Goal: Information Seeking & Learning: Check status

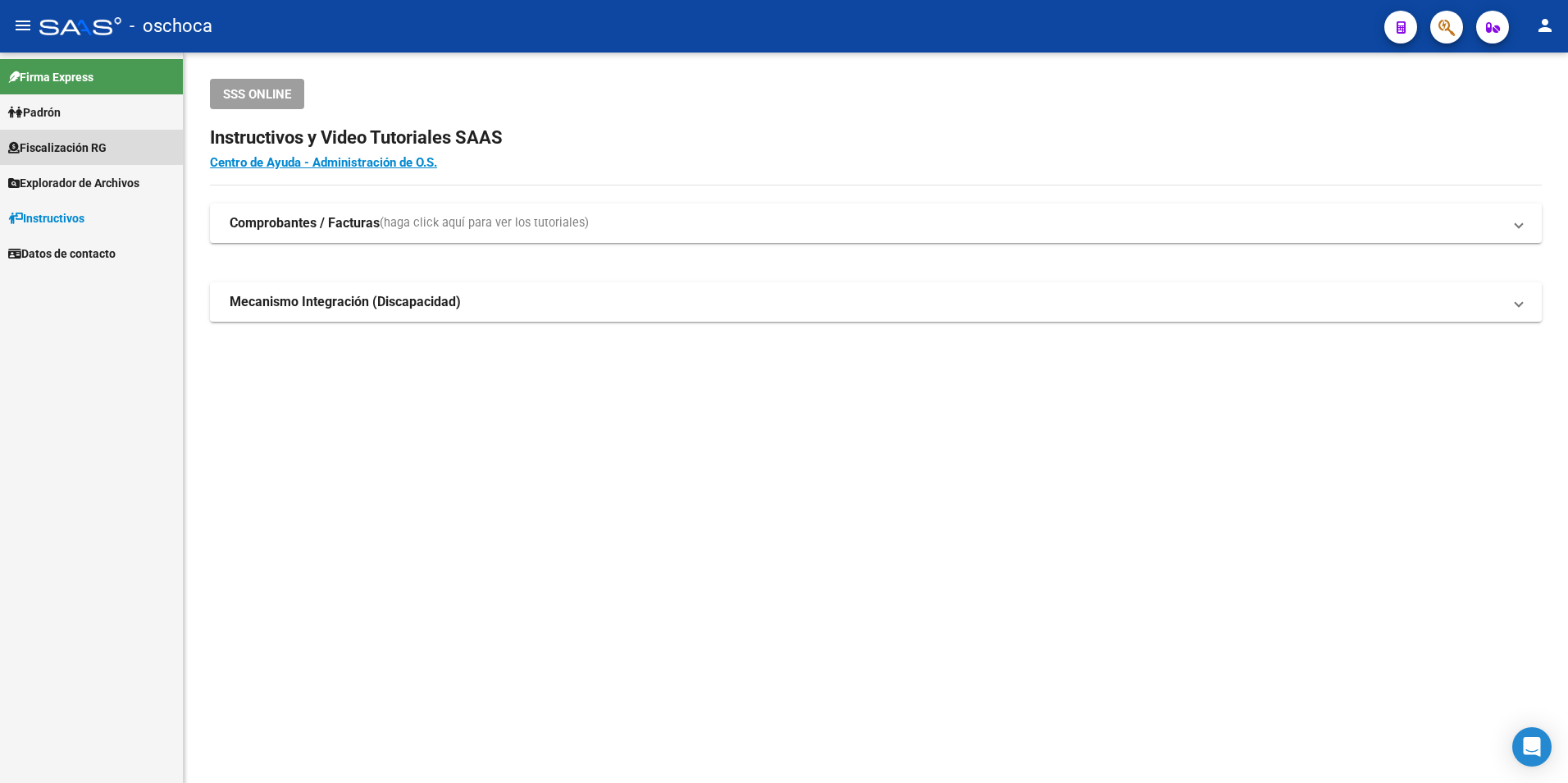
click at [68, 140] on span "Fiscalización RG" at bounding box center [57, 147] width 99 height 18
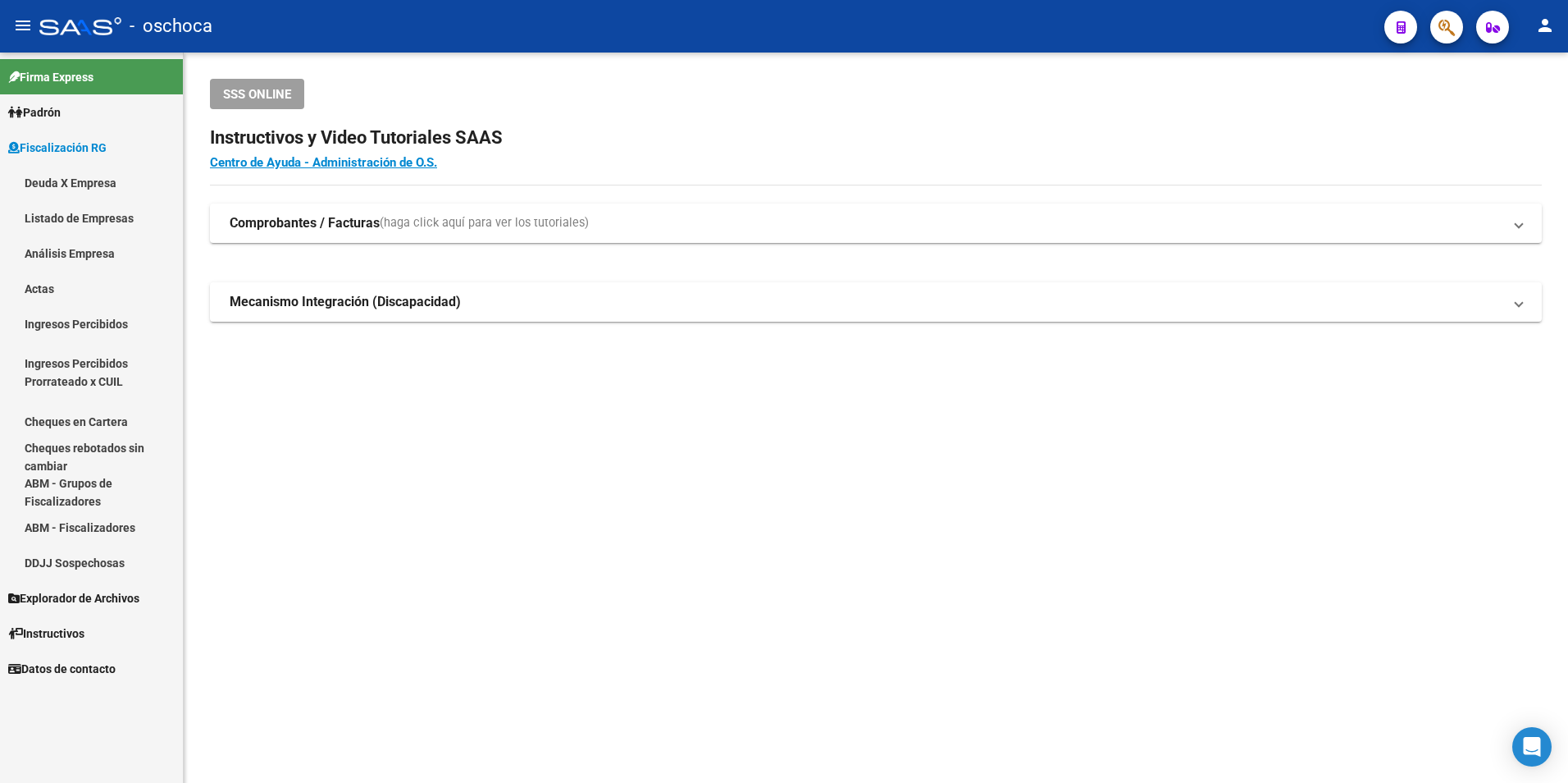
click at [61, 177] on link "Deuda X Empresa" at bounding box center [91, 182] width 183 height 35
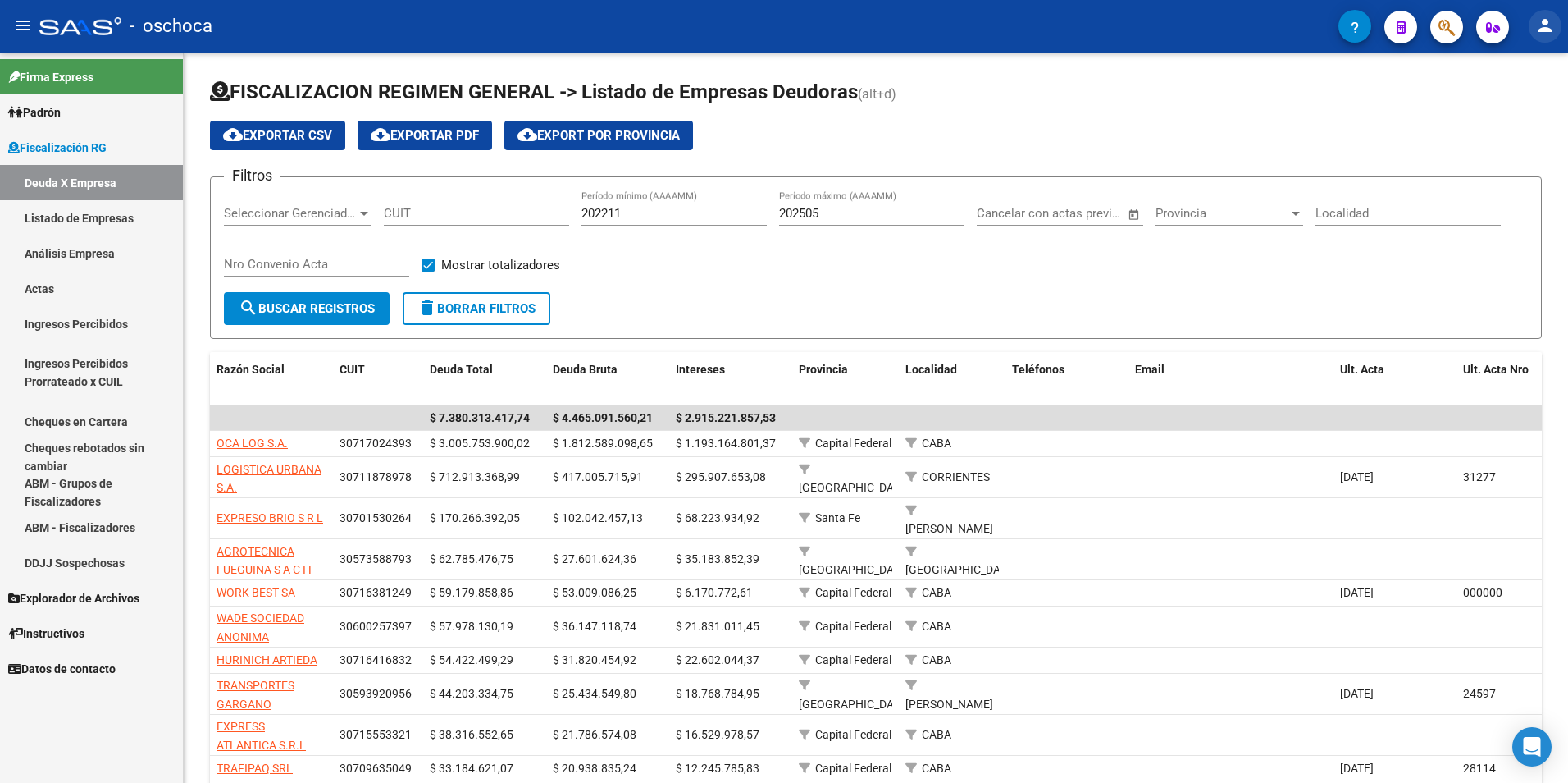
click at [1551, 26] on mat-icon "person" at bounding box center [1545, 25] width 20 height 20
click at [1531, 67] on button "person Mi Perfil" at bounding box center [1511, 69] width 100 height 40
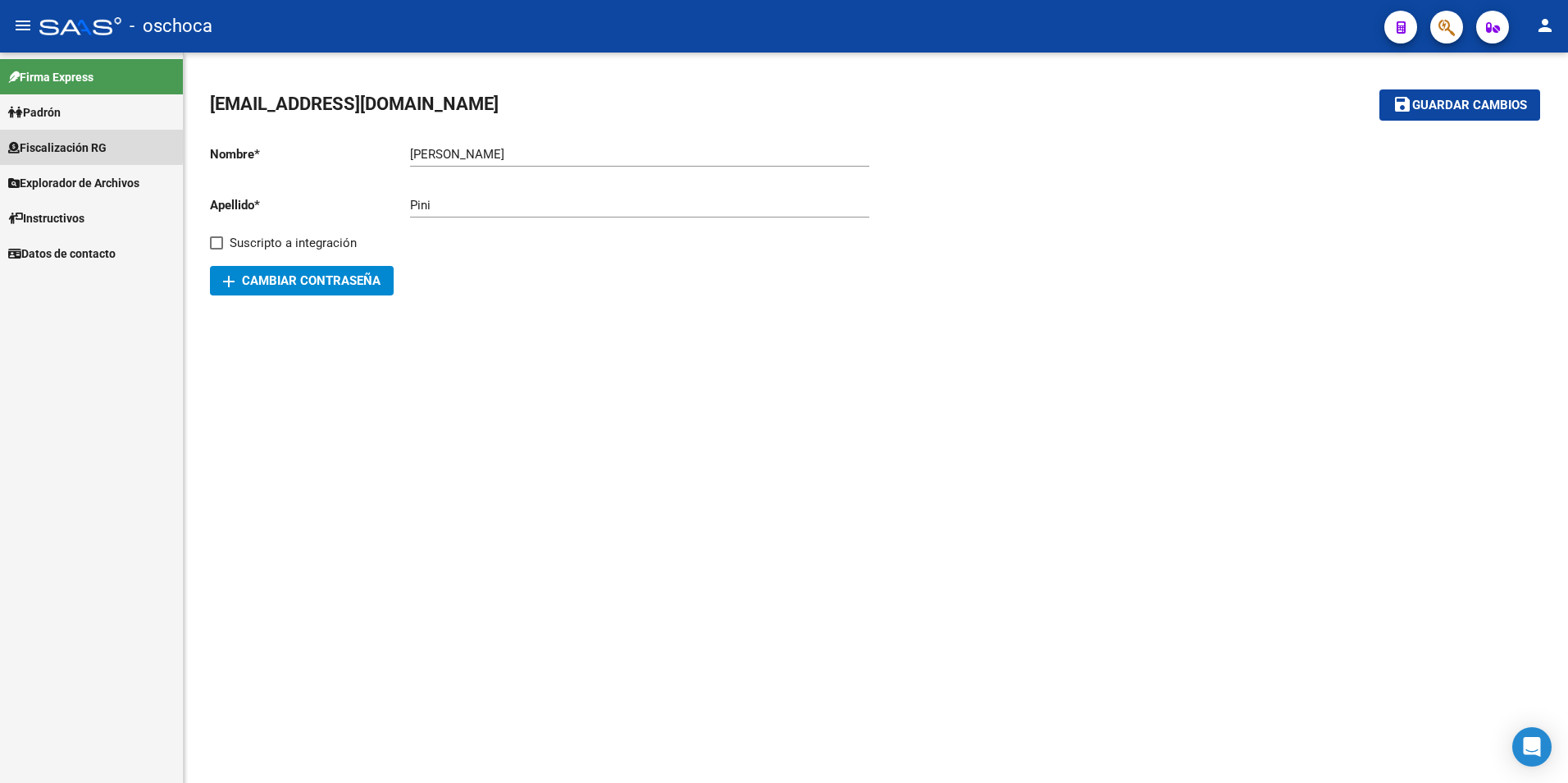
click at [43, 141] on span "Fiscalización RG" at bounding box center [57, 147] width 99 height 18
click at [61, 183] on span "Explorador de Archivos" at bounding box center [73, 183] width 131 height 18
click at [61, 140] on span "Fiscalización RG" at bounding box center [57, 147] width 99 height 18
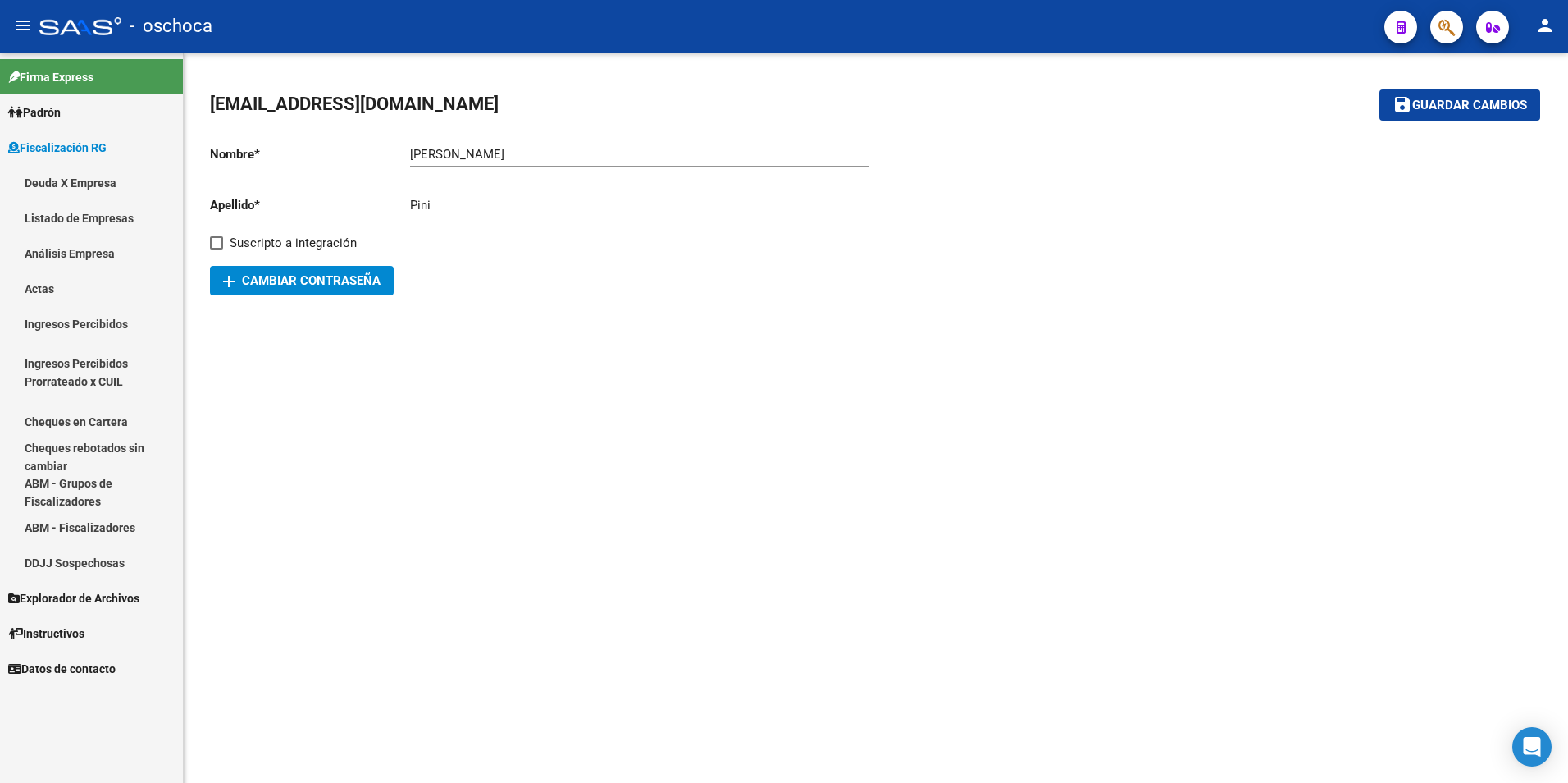
click at [67, 170] on link "Deuda X Empresa" at bounding box center [91, 182] width 183 height 35
